Goal: Transaction & Acquisition: Purchase product/service

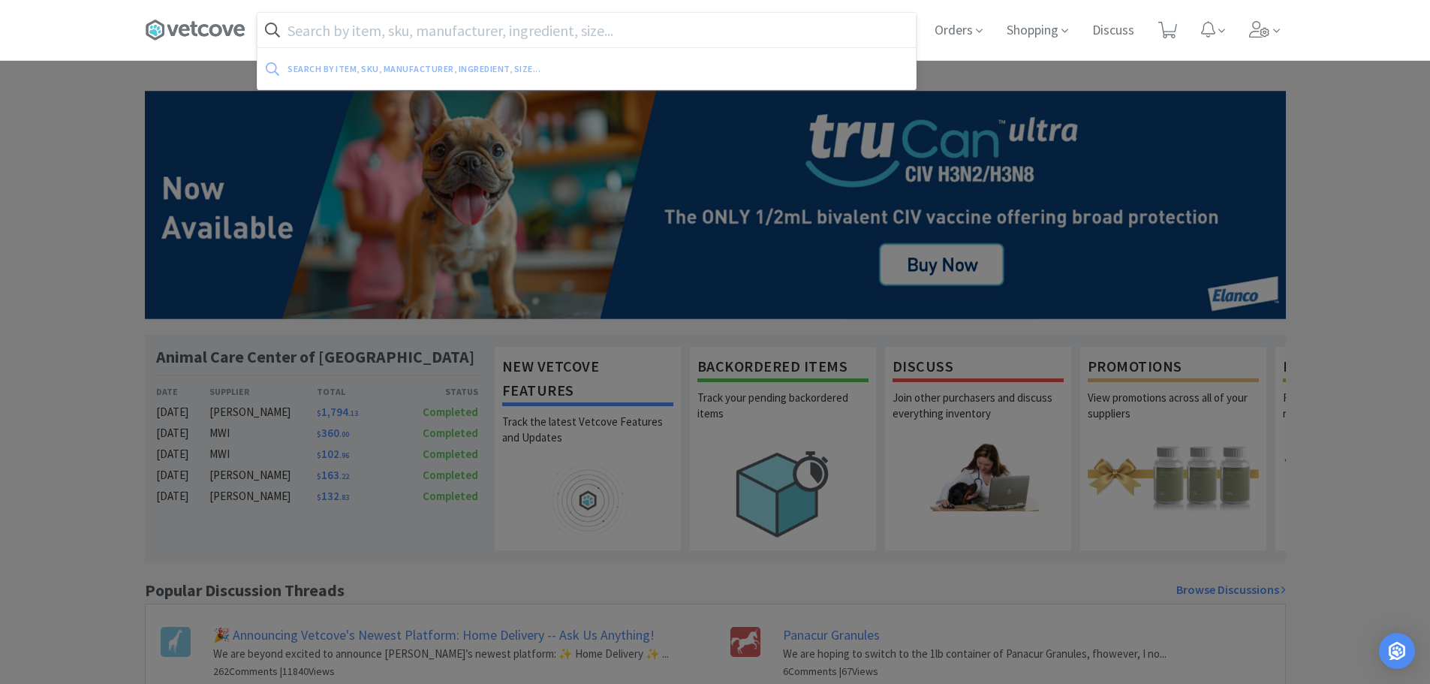
click at [626, 24] on input "text" at bounding box center [587, 30] width 658 height 35
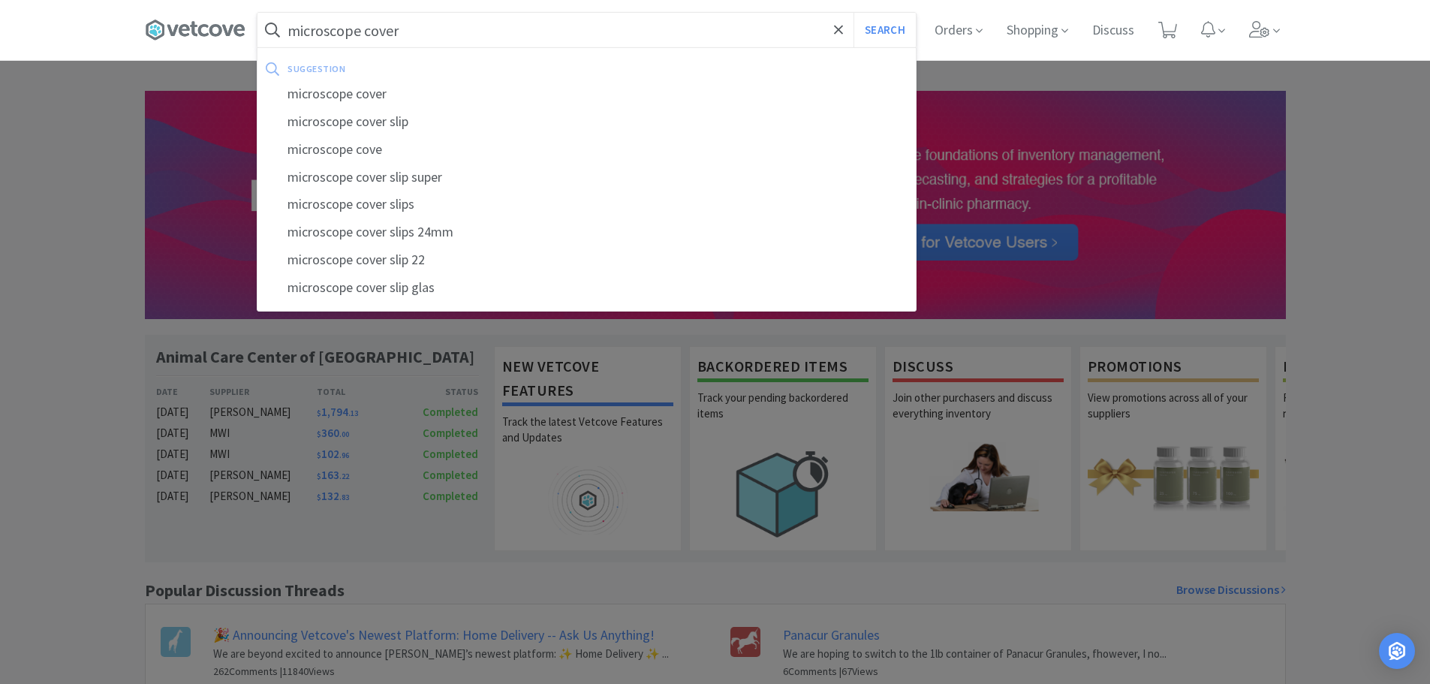
type input "microscope cover"
click at [854, 13] on button "Search" at bounding box center [885, 30] width 62 height 35
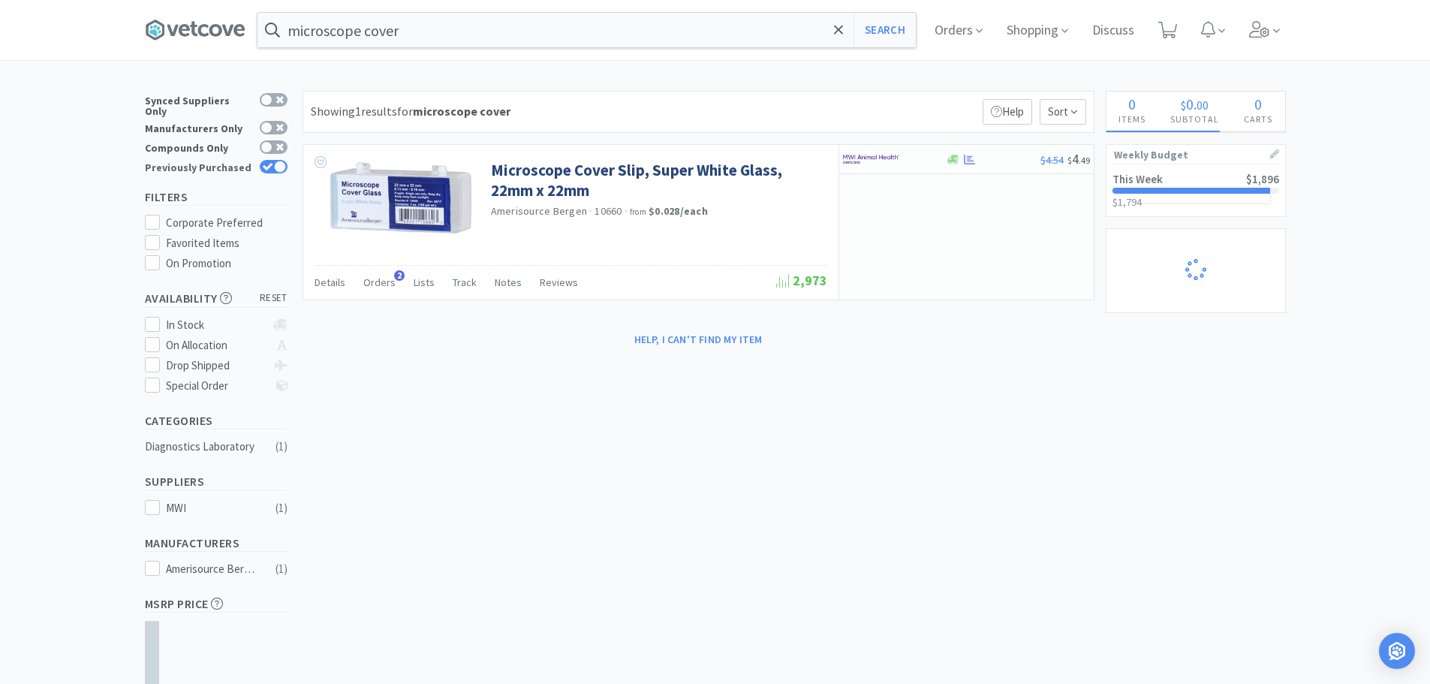
click at [271, 163] on icon at bounding box center [268, 167] width 10 height 8
checkbox input "false"
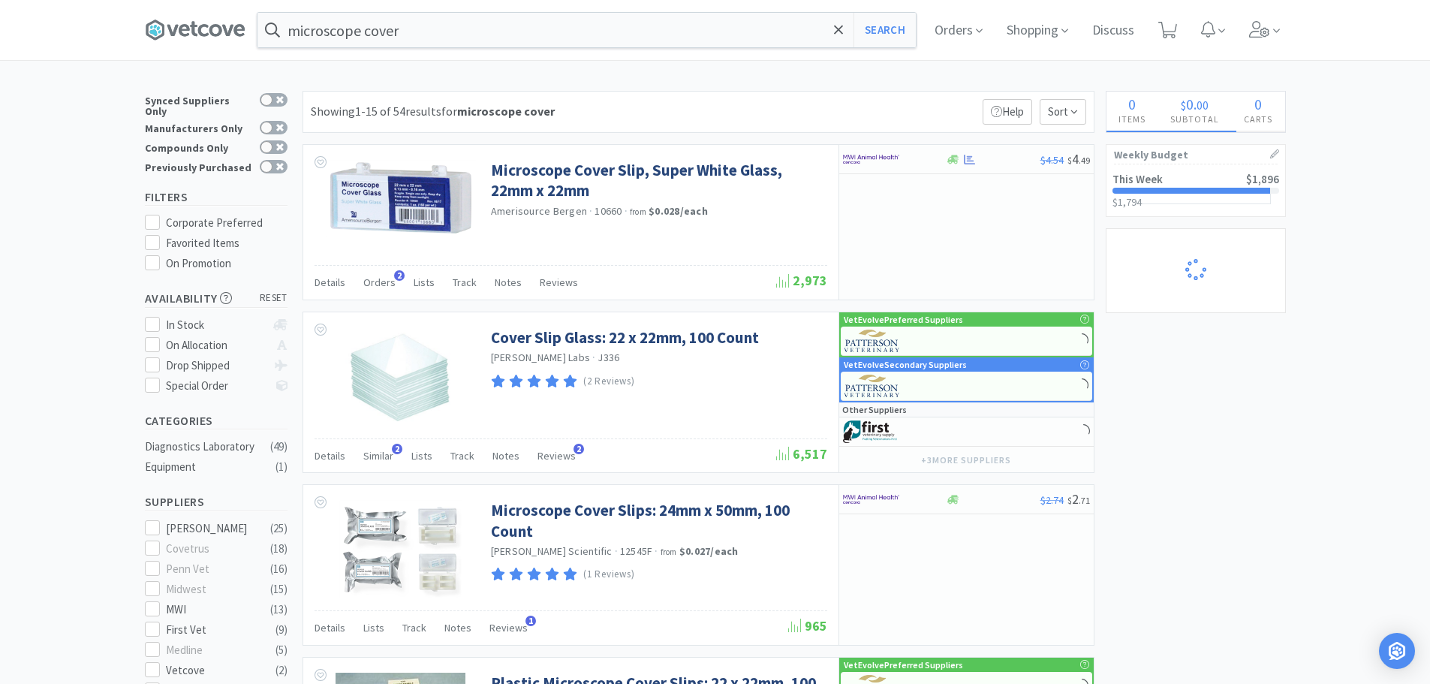
select select "4"
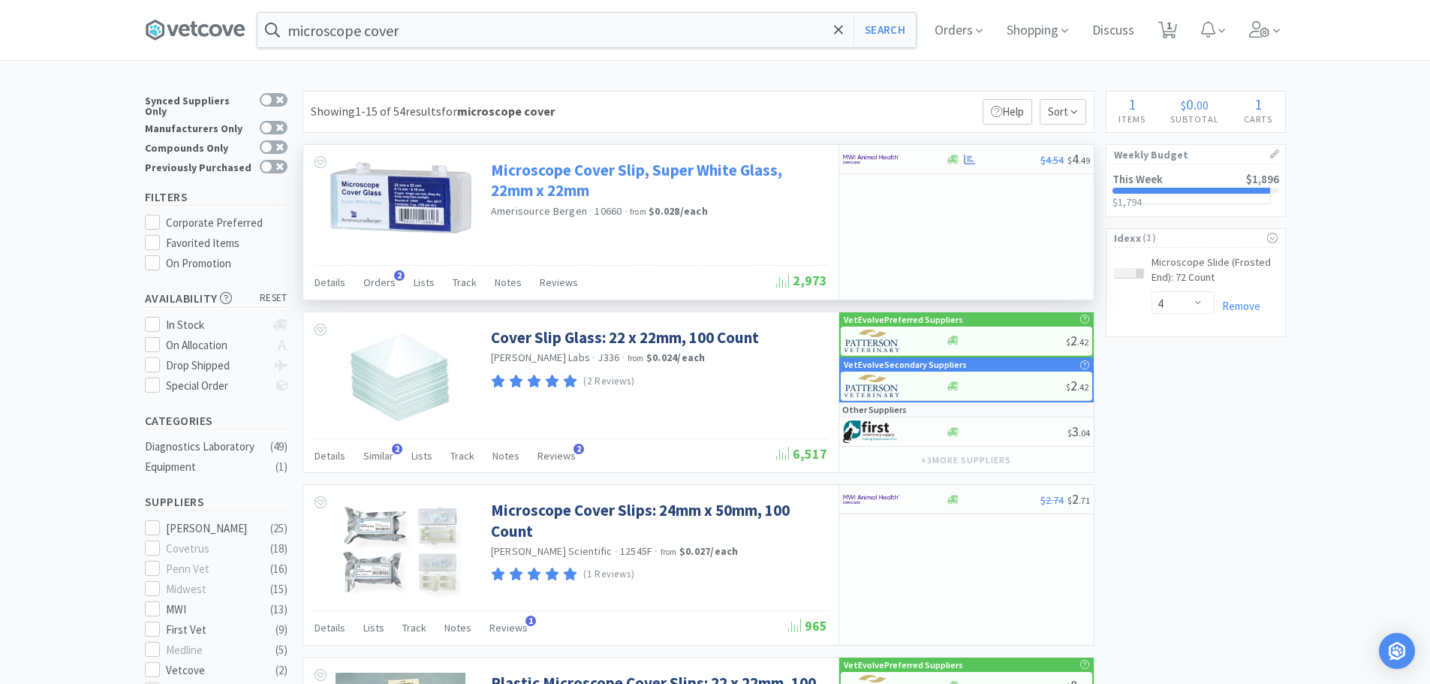
click at [673, 177] on link "Microscope Cover Slip, Super White Glass, 22mm x 22mm" at bounding box center [657, 180] width 333 height 41
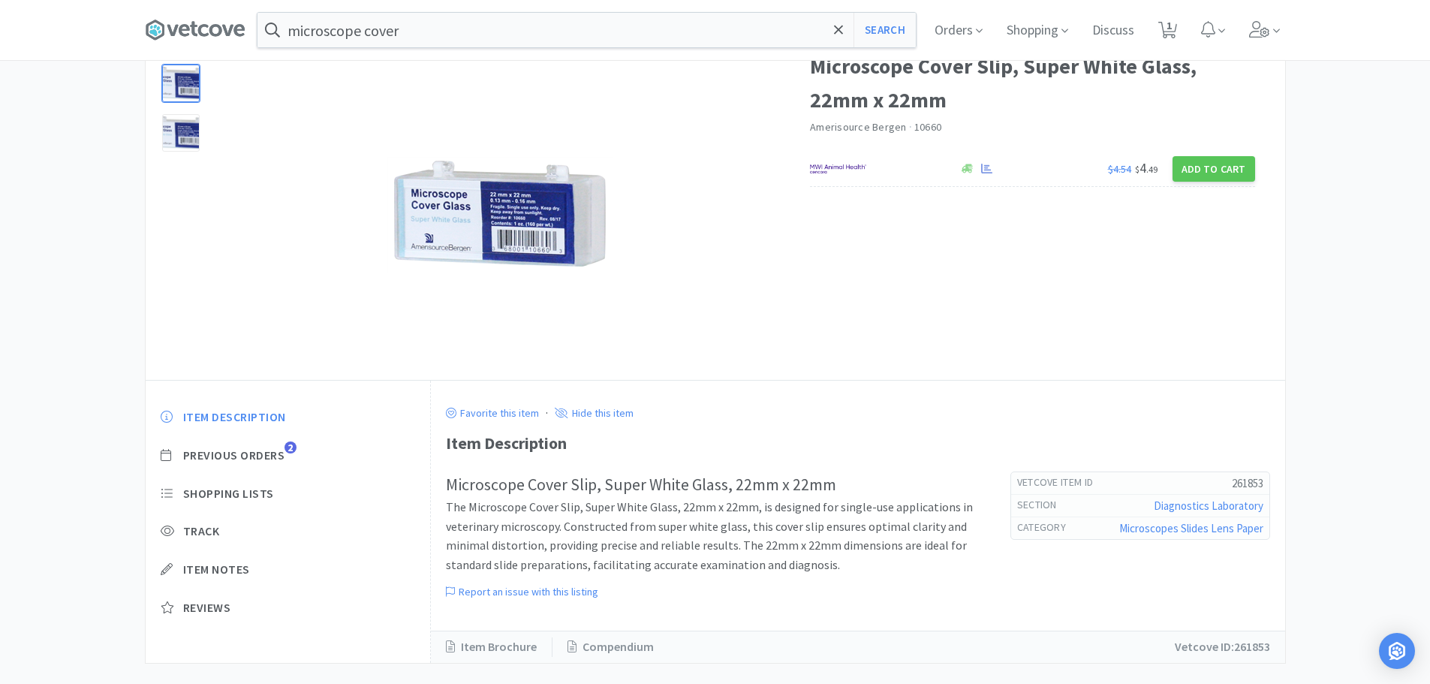
scroll to position [109, 0]
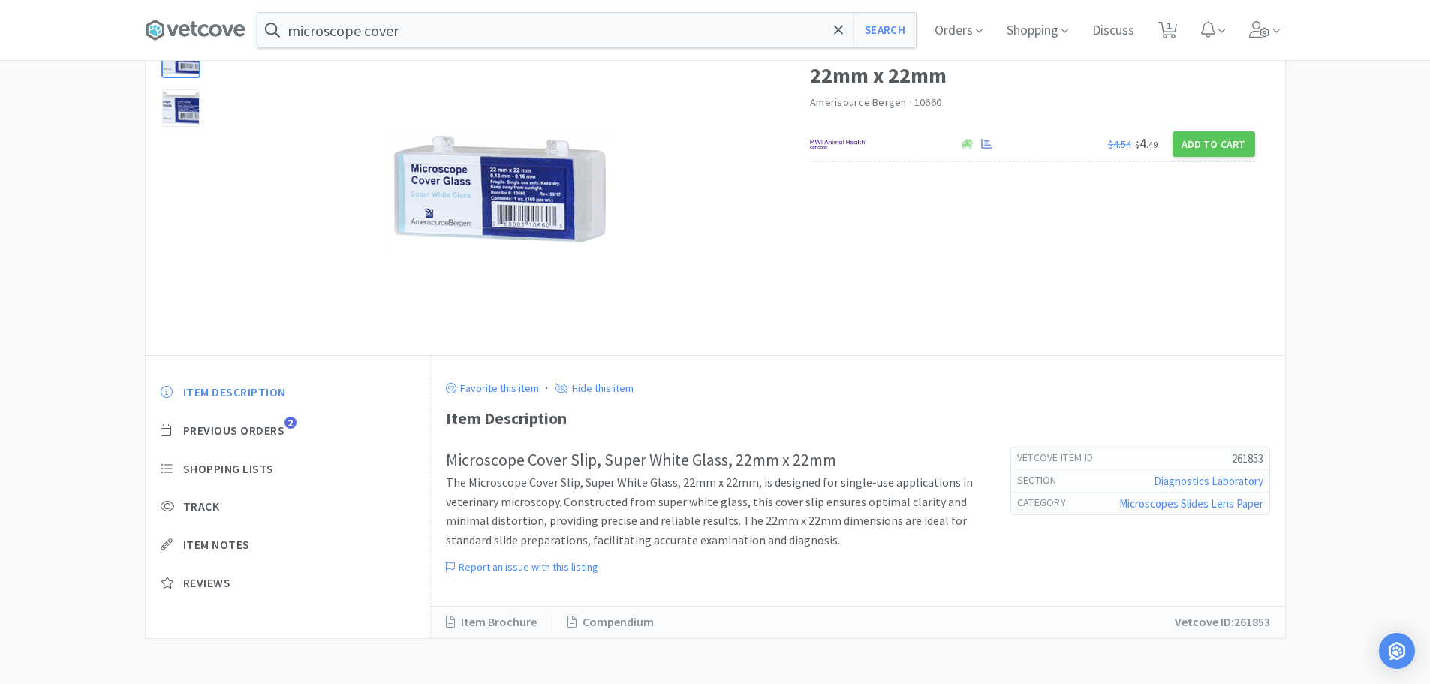
select select "4"
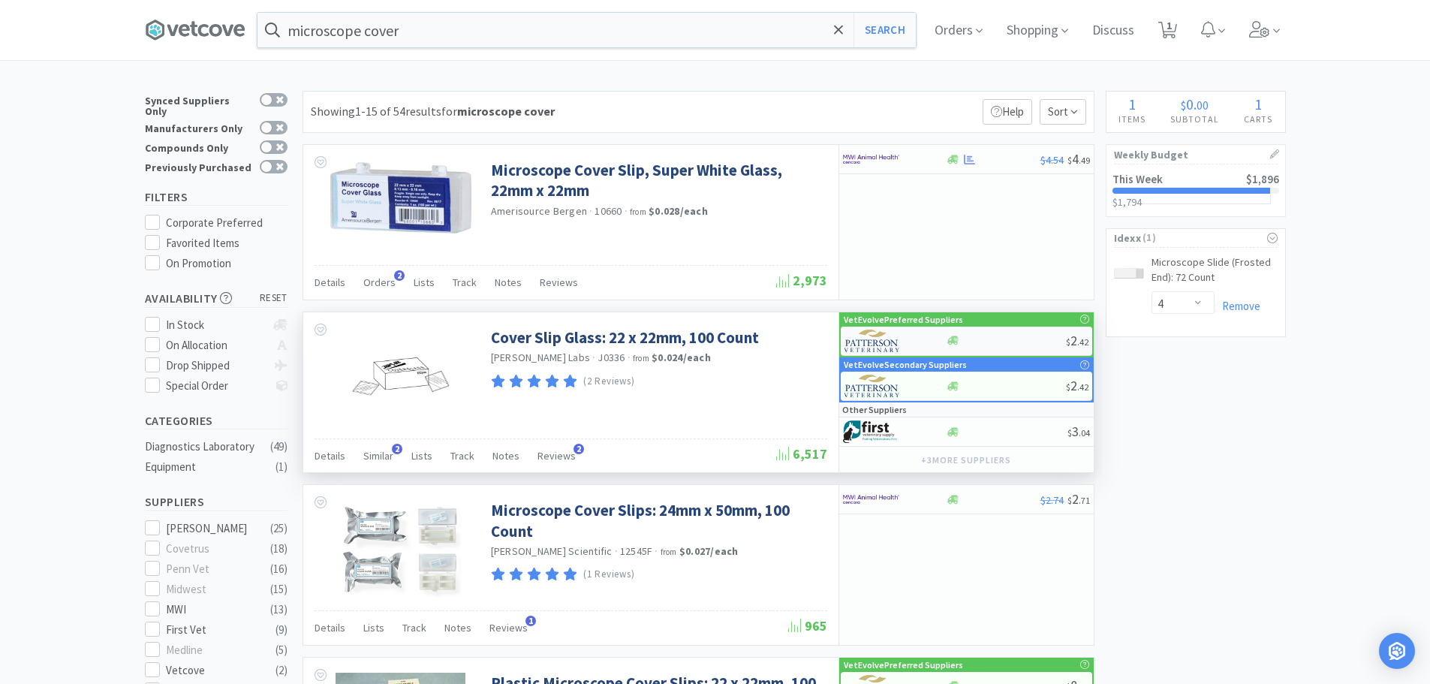
click at [993, 339] on div at bounding box center [1006, 340] width 120 height 11
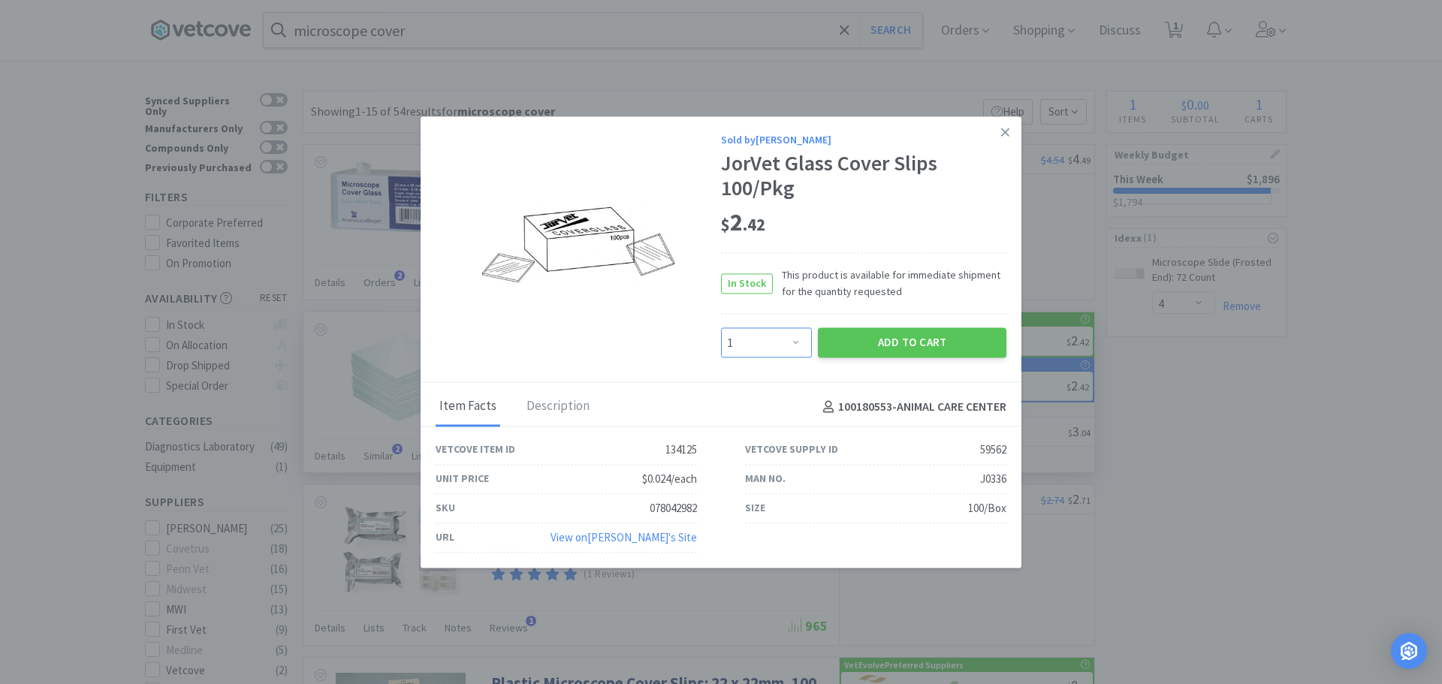
click at [787, 336] on select "Enter Quantity 1 2 3 4 5 6 7 8 9 10 11 12 13 14 15 16 17 18 19 20 Enter Quantity" at bounding box center [766, 343] width 91 height 30
select select "2"
click at [721, 328] on select "Enter Quantity 1 2 3 4 5 6 7 8 9 10 11 12 13 14 15 16 17 18 19 20 Enter Quantity" at bounding box center [766, 343] width 91 height 30
click at [938, 336] on button "Add to Cart" at bounding box center [912, 343] width 188 height 30
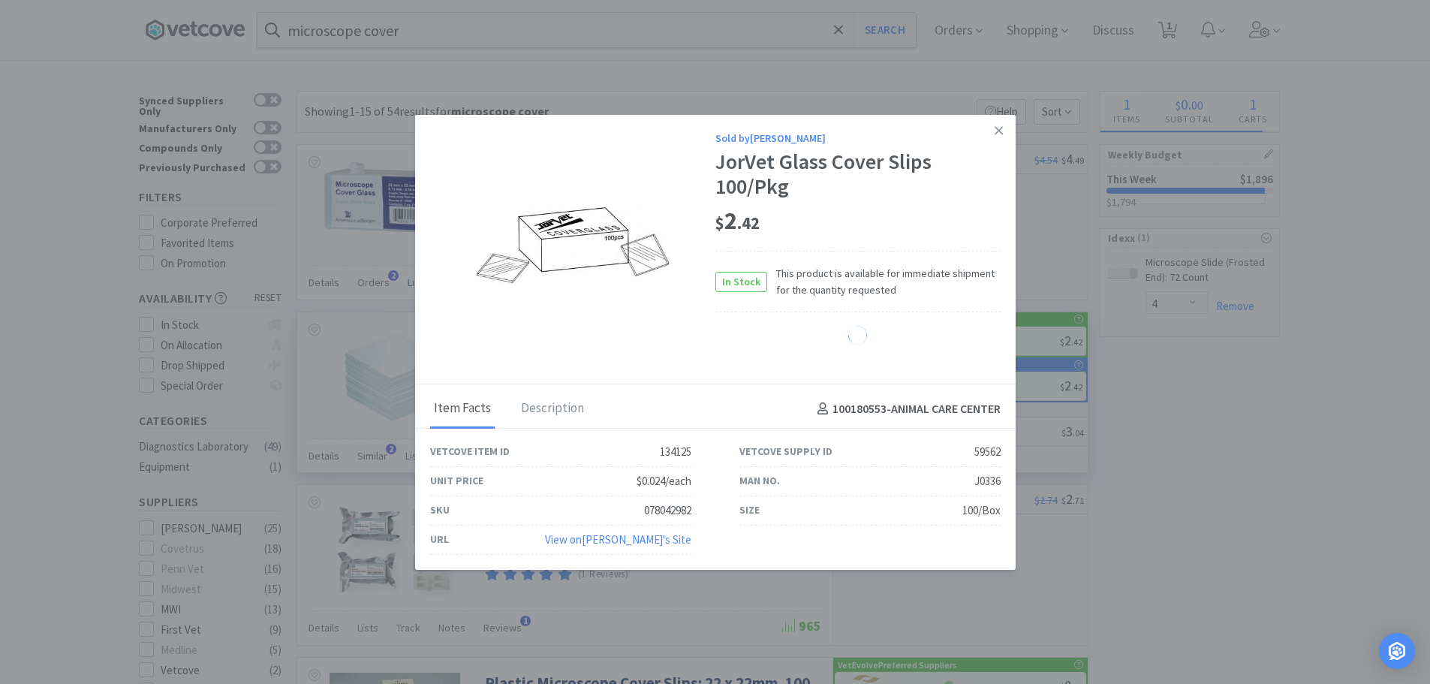
select select "2"
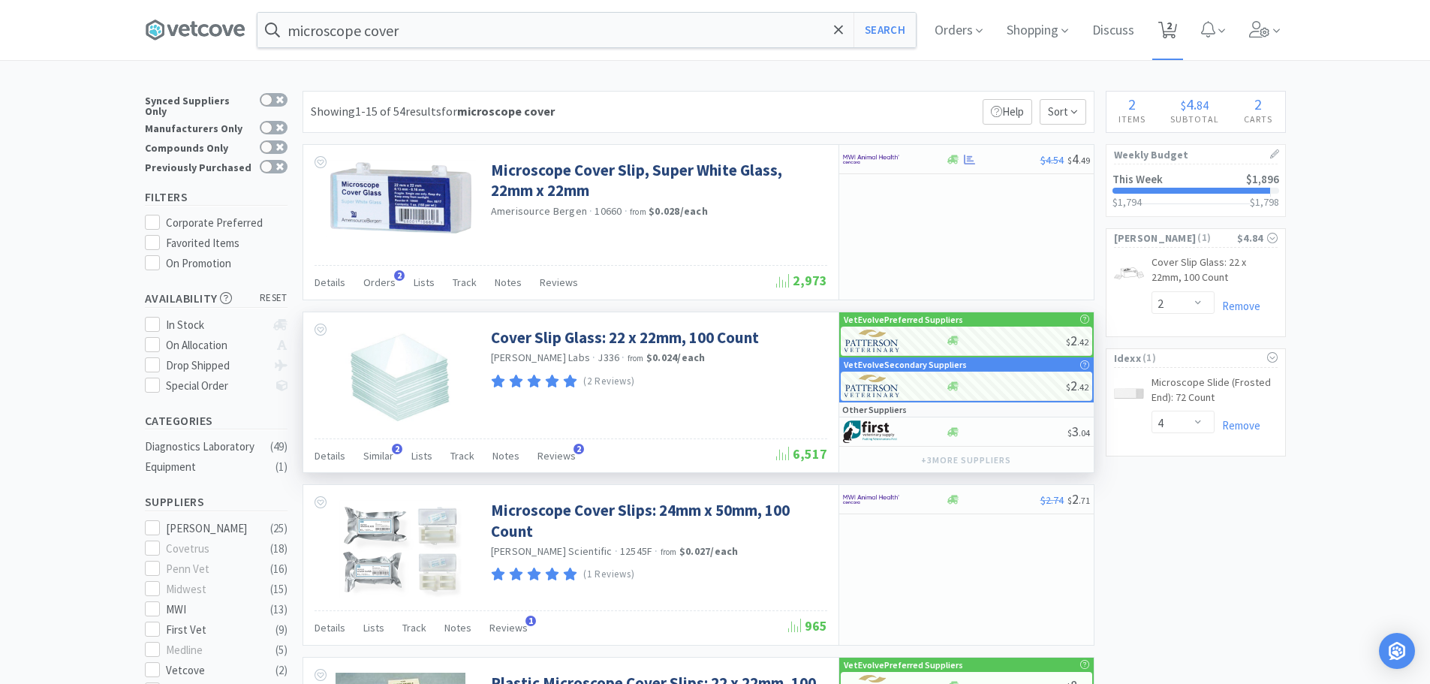
click at [1169, 35] on icon at bounding box center [1168, 30] width 19 height 17
select select "4"
select select "2"
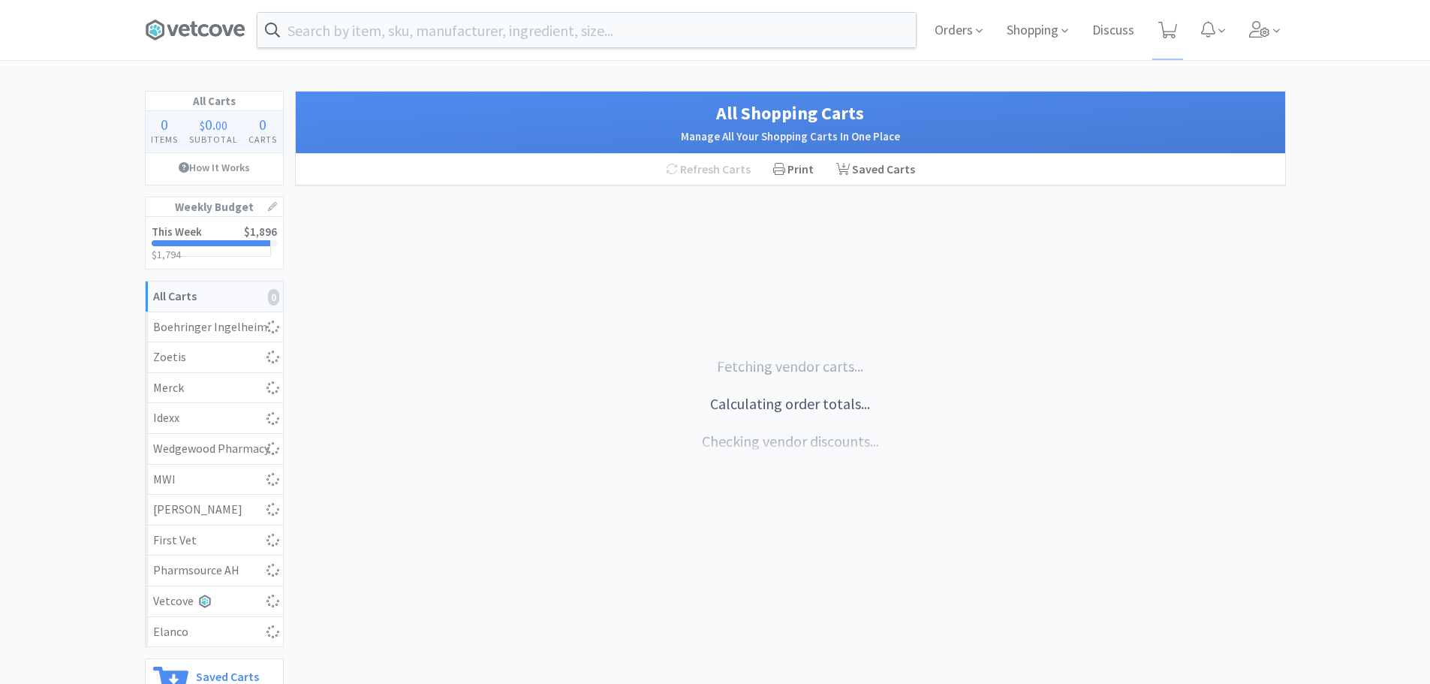
select select "4"
select select "2"
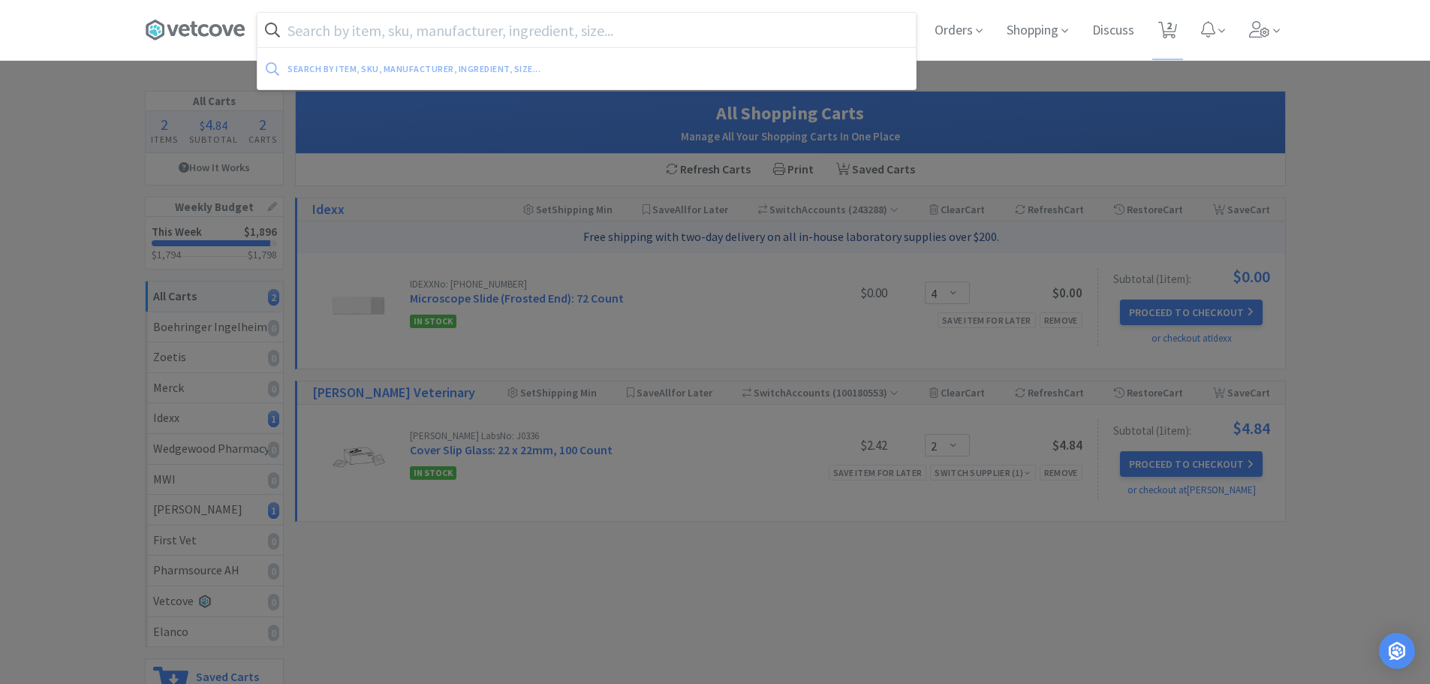
click at [413, 40] on input "text" at bounding box center [587, 30] width 658 height 35
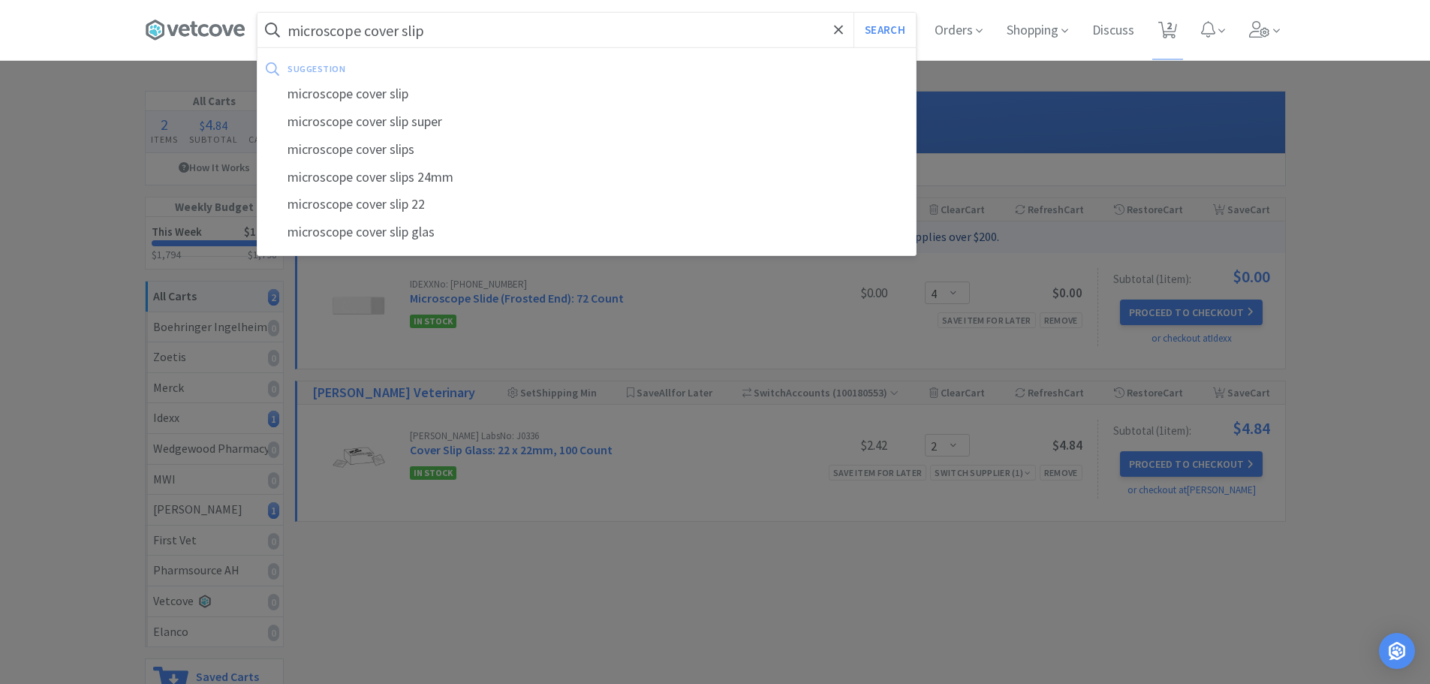
type input "microscope cover slip"
click at [854, 13] on button "Search" at bounding box center [885, 30] width 62 height 35
select select "2"
select select "4"
